Goal: Answer question/provide support

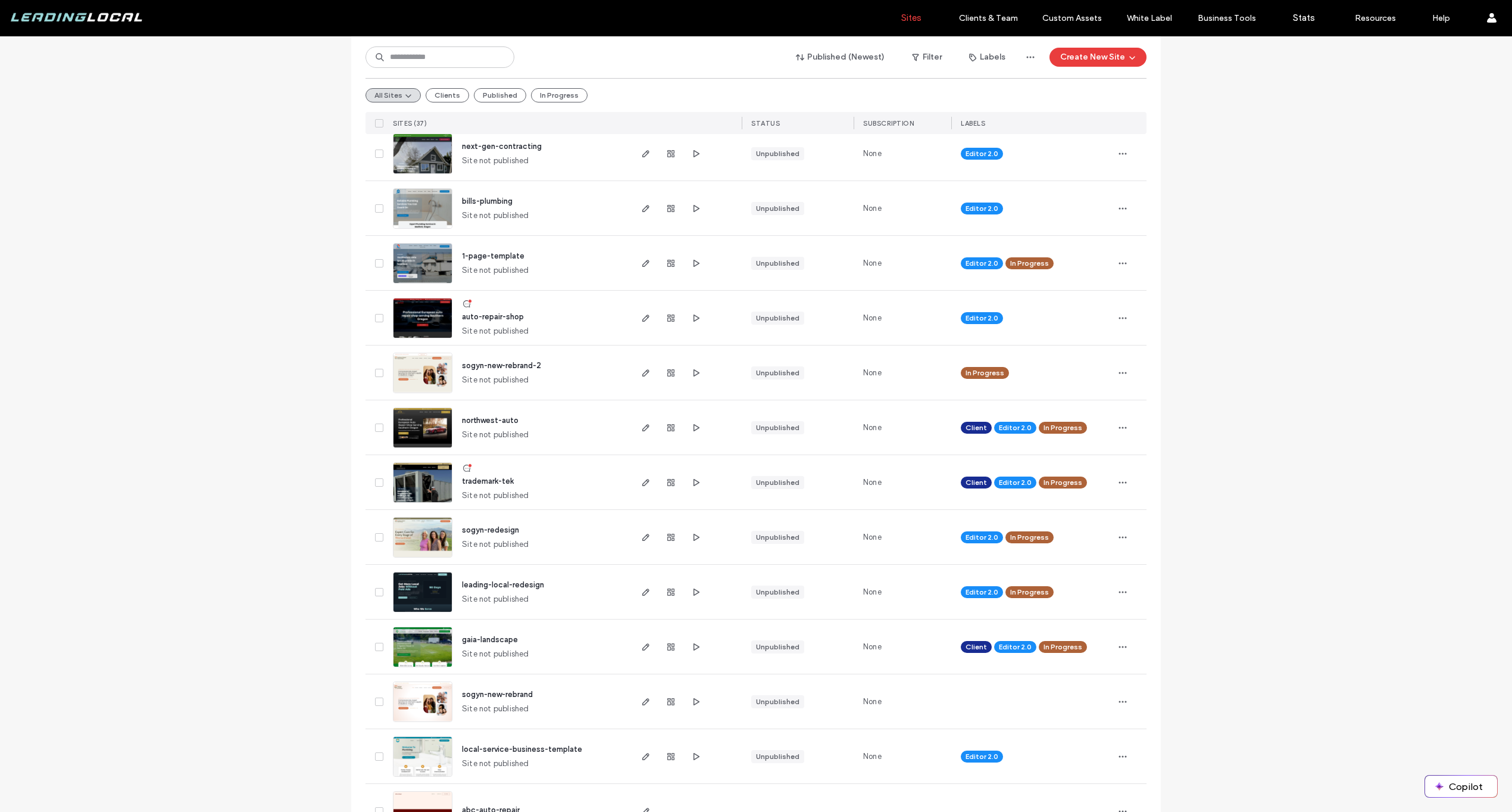
scroll to position [1241, 0]
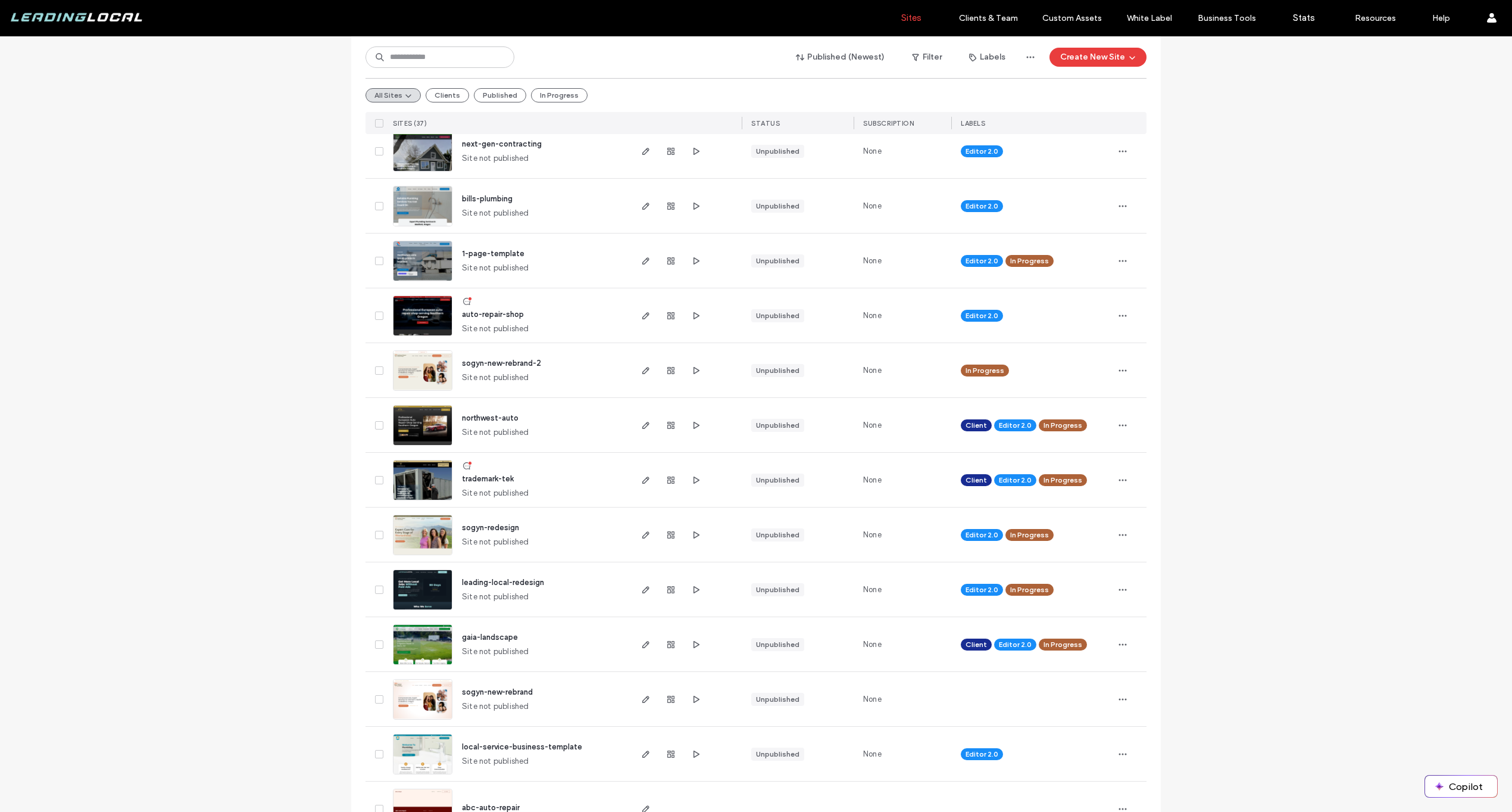
click at [462, 464] on icon at bounding box center [466, 466] width 9 height 9
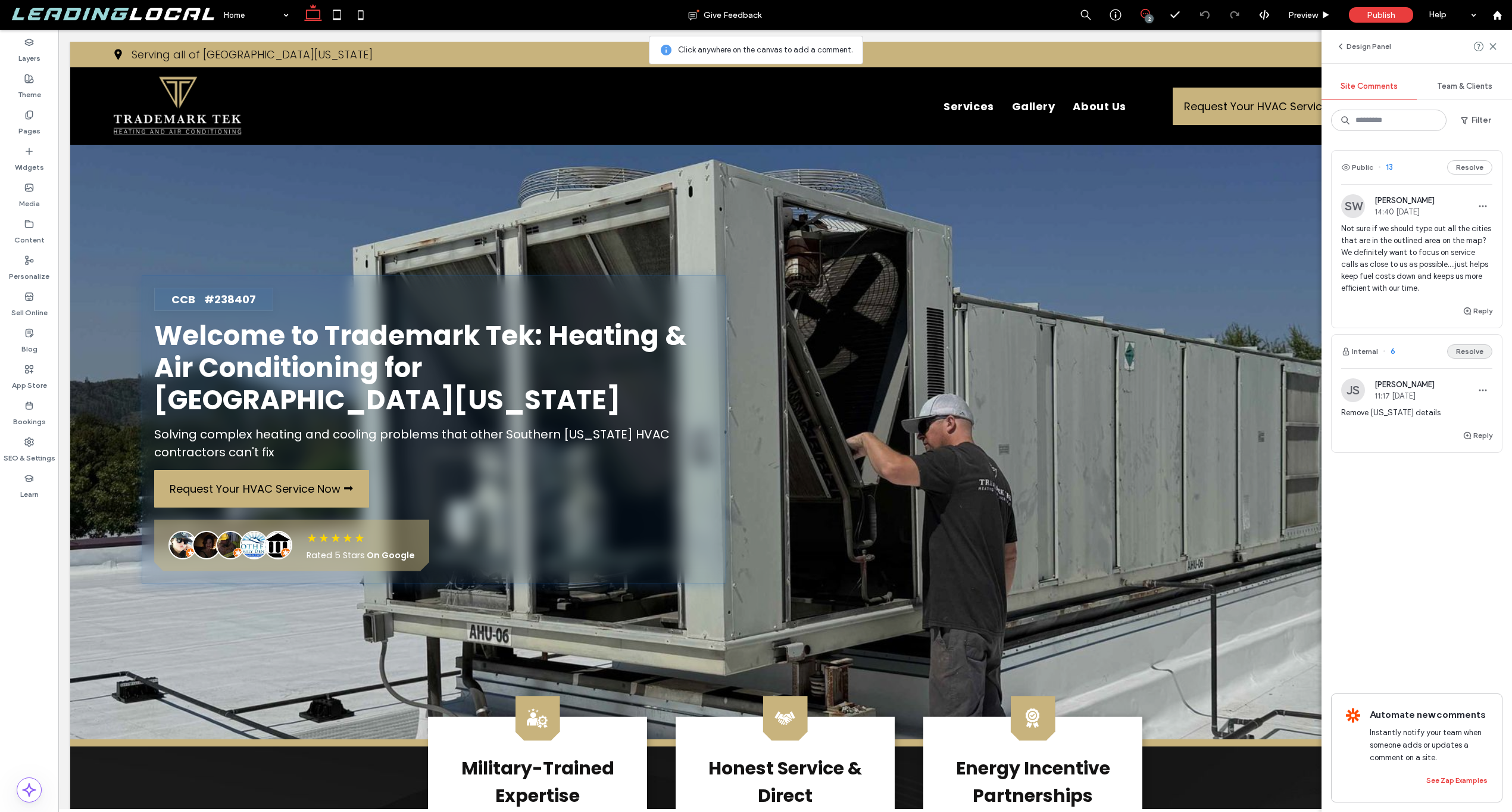
click at [1461, 351] on button "Resolve" at bounding box center [1470, 351] width 45 height 14
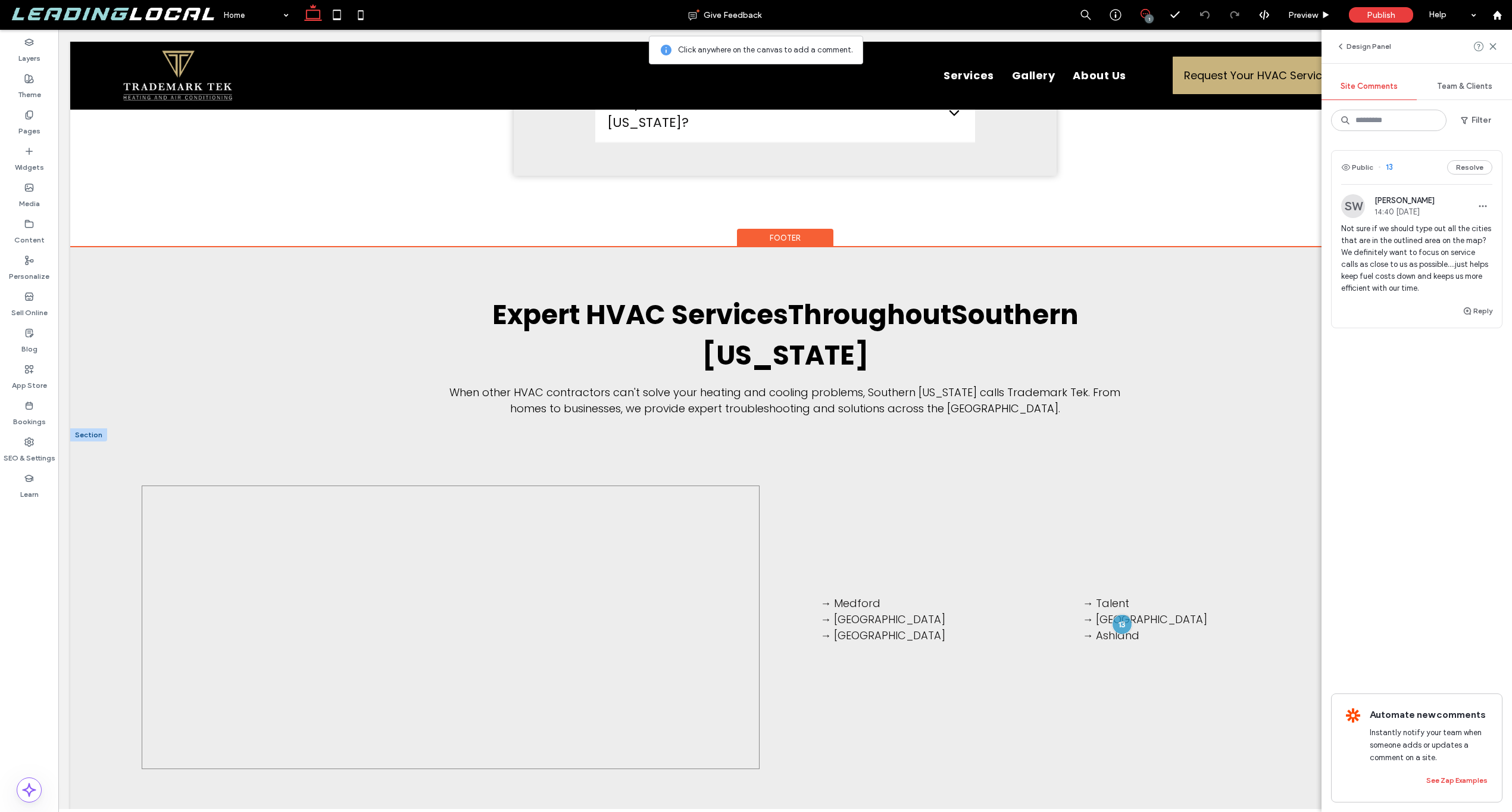
scroll to position [5043, 0]
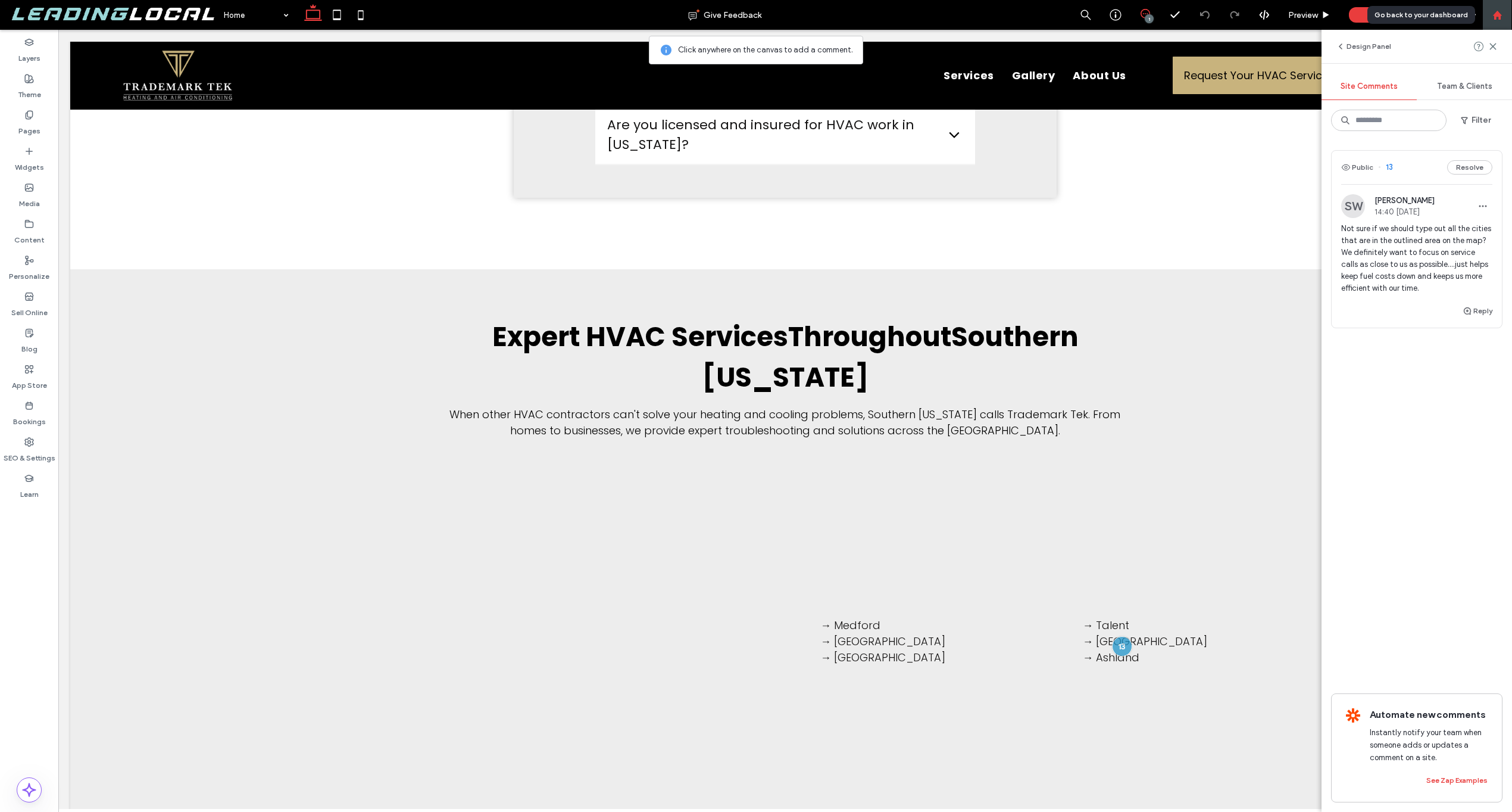
click at [1498, 17] on icon at bounding box center [1498, 15] width 10 height 10
